Goal: Navigation & Orientation: Find specific page/section

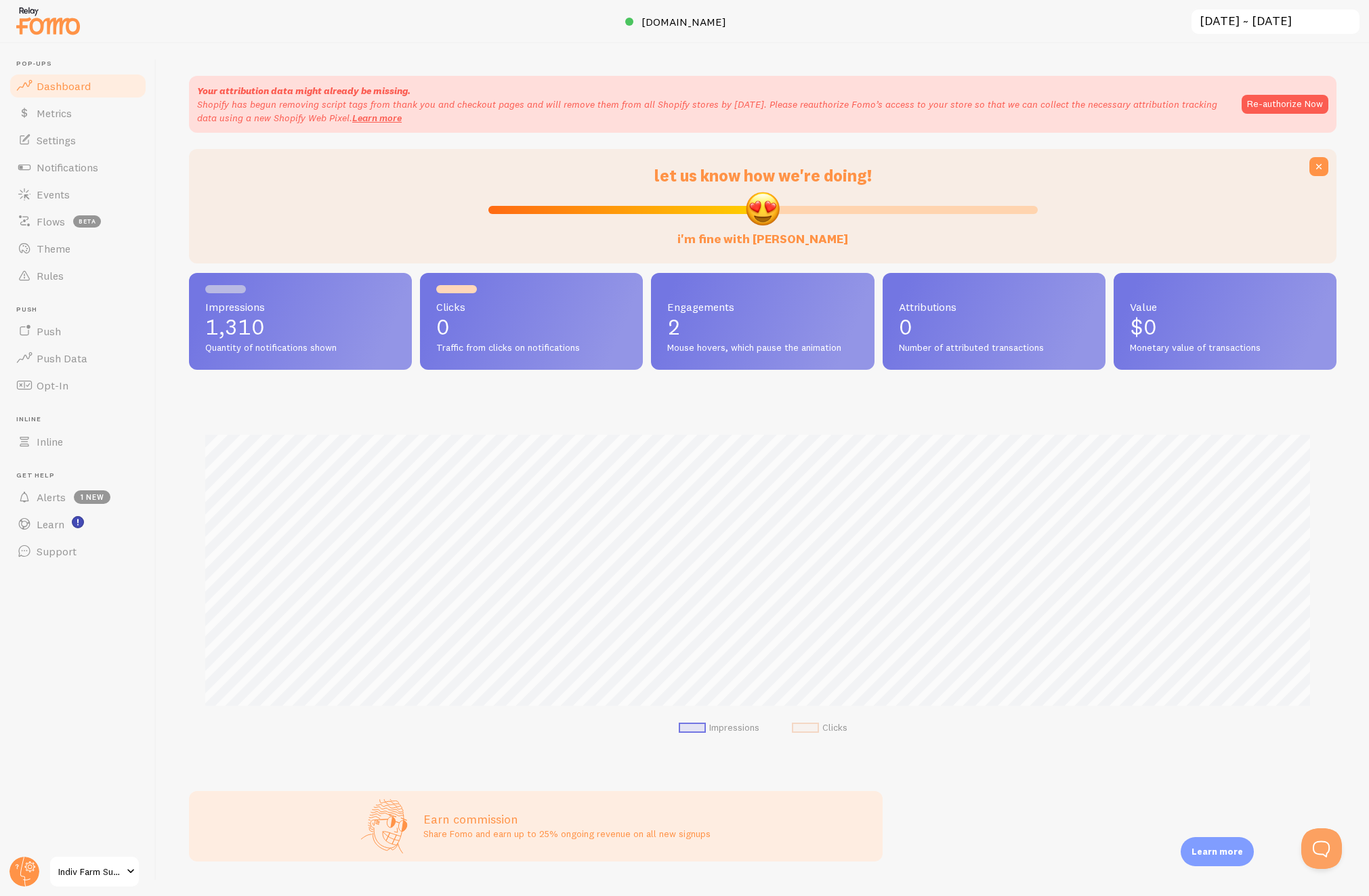
click at [64, 30] on img at bounding box center [48, 21] width 68 height 34
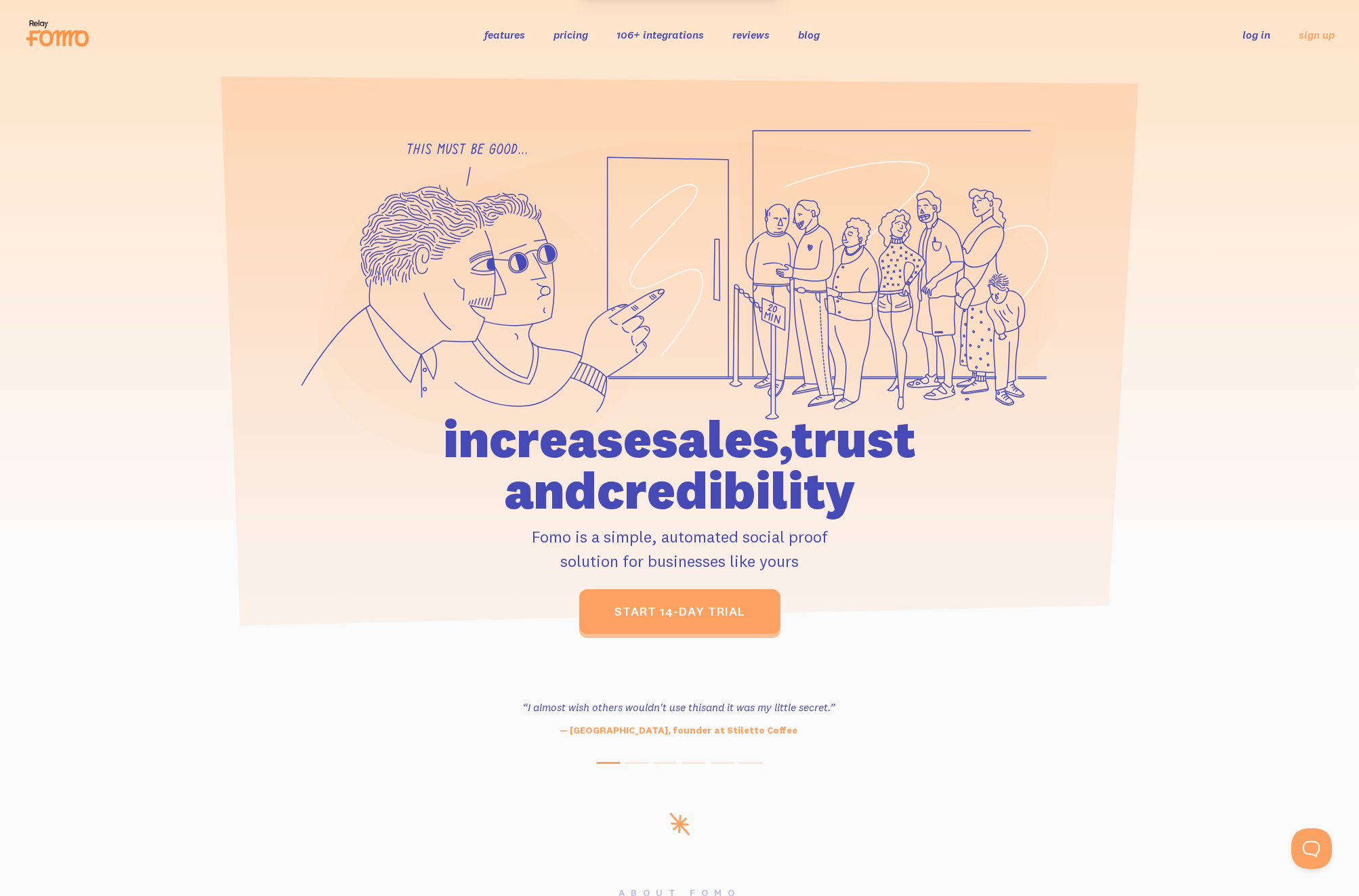
click at [501, 39] on link "features" at bounding box center [505, 34] width 41 height 14
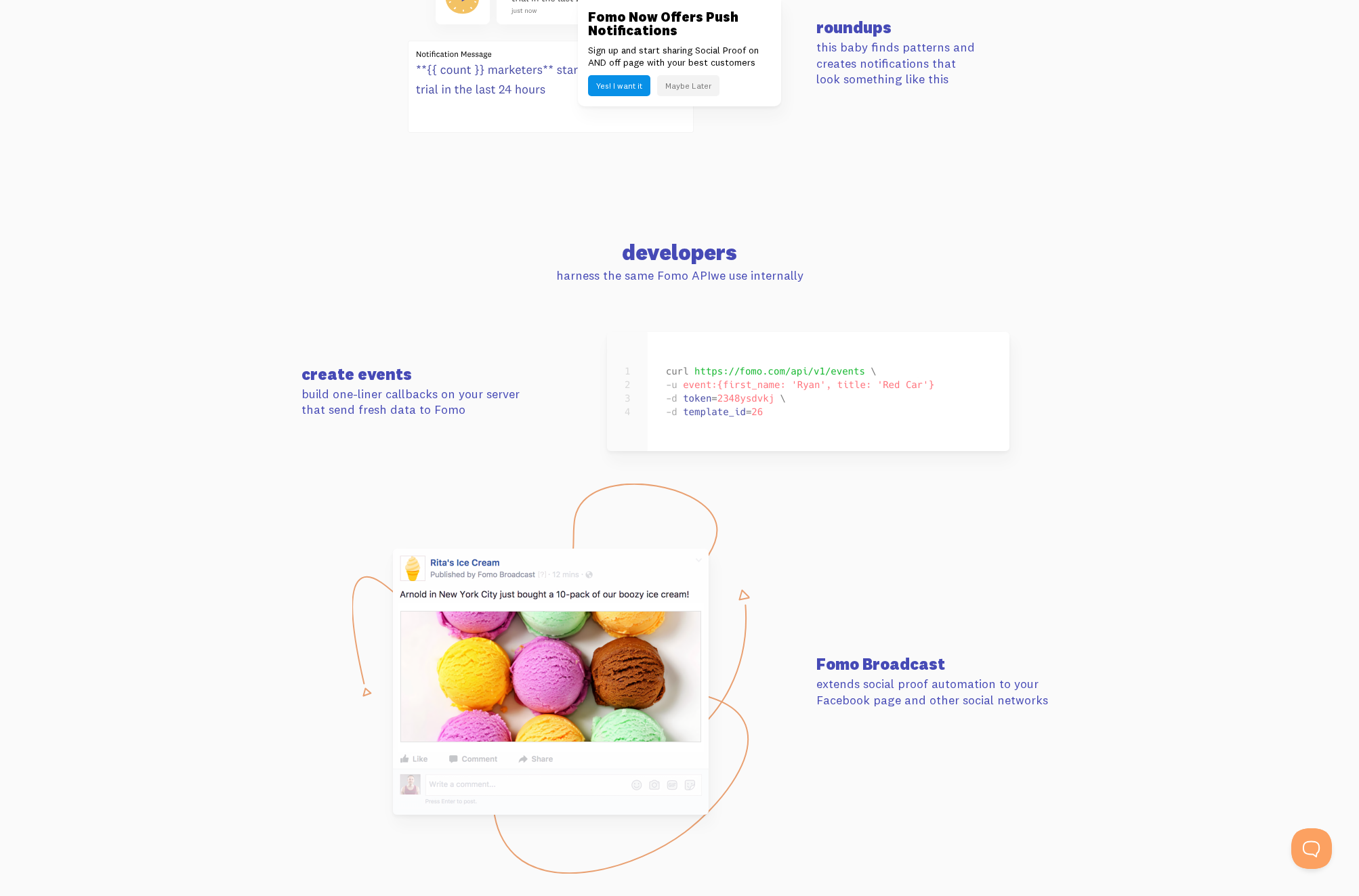
scroll to position [4644, 0]
